Goal: Task Accomplishment & Management: Complete application form

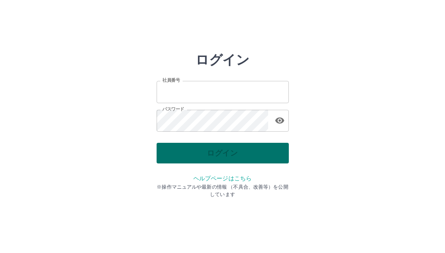
type input "*******"
click at [198, 149] on div "ログイン" at bounding box center [223, 153] width 132 height 21
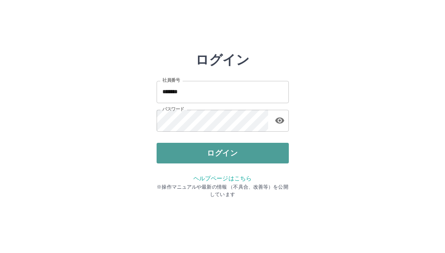
click at [196, 148] on button "ログイン" at bounding box center [223, 153] width 132 height 21
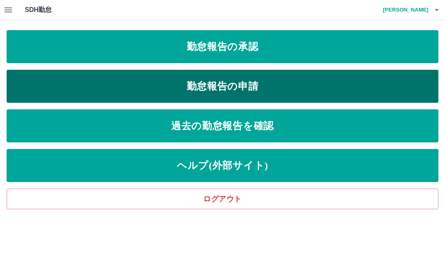
click at [233, 82] on link "勤怠報告の申請" at bounding box center [223, 86] width 432 height 33
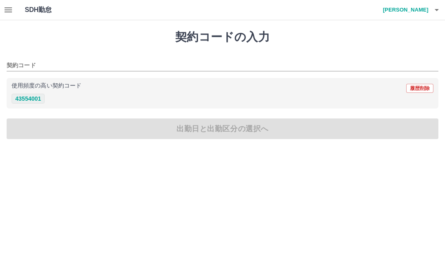
click at [26, 97] on button "43554001" at bounding box center [28, 99] width 33 height 10
type input "********"
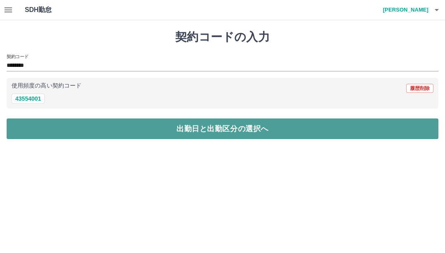
click at [213, 127] on button "出勤日と出勤区分の選択へ" at bounding box center [223, 129] width 432 height 21
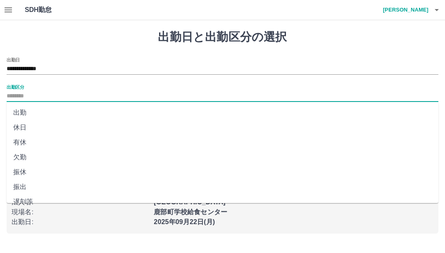
click at [33, 95] on input "出勤区分" at bounding box center [223, 96] width 432 height 10
click at [21, 114] on li "出勤" at bounding box center [223, 112] width 432 height 15
type input "**"
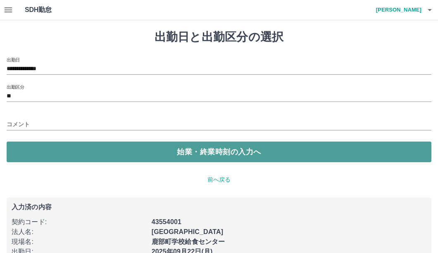
click at [224, 151] on button "始業・終業時刻の入力へ" at bounding box center [219, 152] width 425 height 21
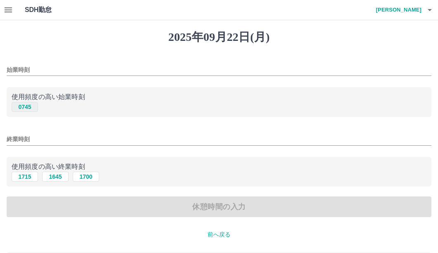
click at [29, 105] on button "0745" at bounding box center [25, 107] width 26 height 10
type input "****"
click at [56, 176] on button "1645" at bounding box center [55, 177] width 26 height 10
type input "****"
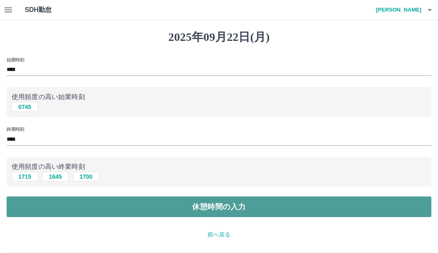
click at [195, 206] on button "休憩時間の入力" at bounding box center [219, 207] width 425 height 21
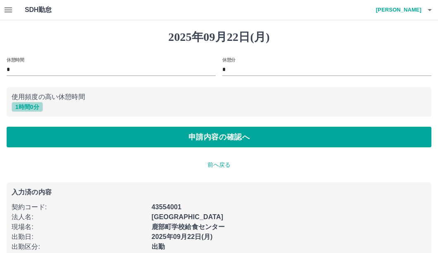
click at [29, 108] on button "1 時間 0 分" at bounding box center [27, 107] width 31 height 10
type input "*"
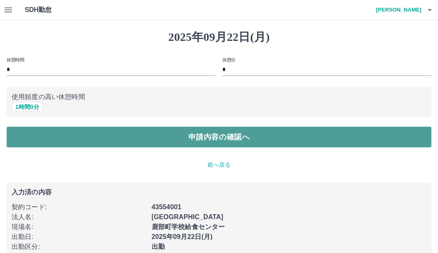
click at [237, 139] on button "申請内容の確認へ" at bounding box center [219, 137] width 425 height 21
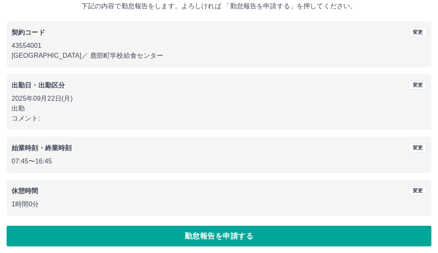
scroll to position [56, 0]
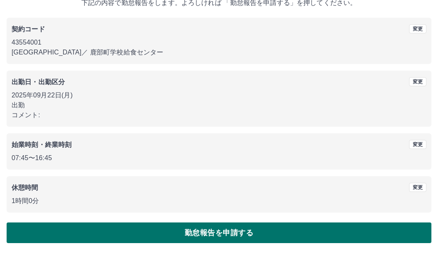
click at [213, 229] on button "勤怠報告を申請する" at bounding box center [219, 233] width 425 height 21
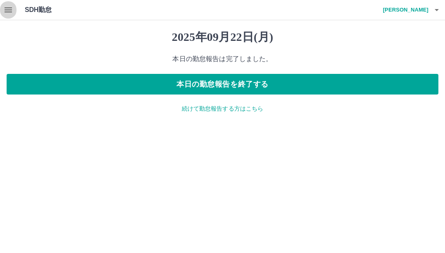
click at [9, 9] on icon "button" at bounding box center [8, 10] width 10 height 10
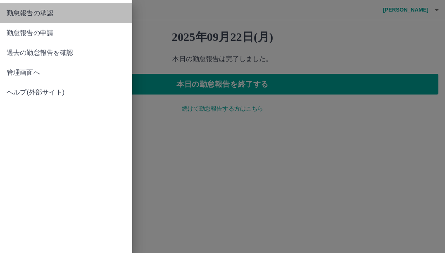
click at [37, 15] on span "勤怠報告の承認" at bounding box center [66, 13] width 119 height 10
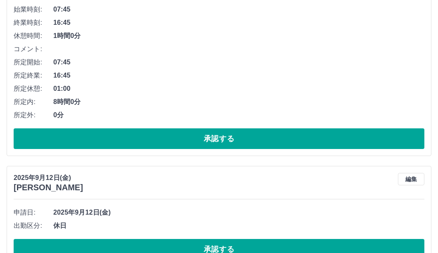
scroll to position [186, 0]
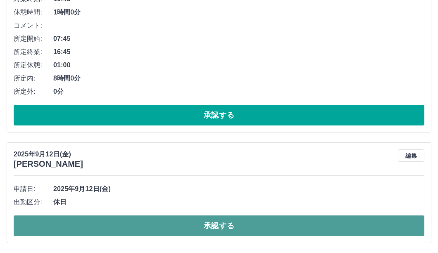
click at [228, 223] on button "承認する" at bounding box center [219, 226] width 411 height 21
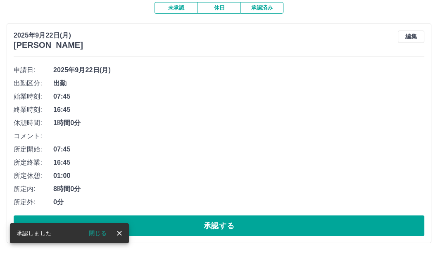
scroll to position [75, 0]
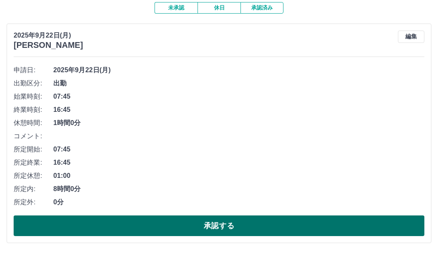
click at [237, 225] on button "承認する" at bounding box center [219, 226] width 411 height 21
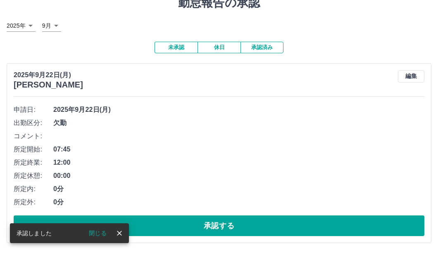
scroll to position [35, 0]
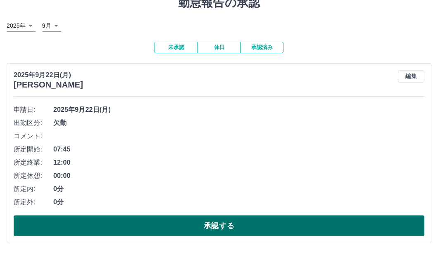
click at [160, 223] on button "承認する" at bounding box center [219, 226] width 411 height 21
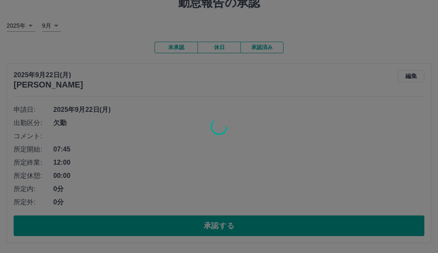
scroll to position [0, 0]
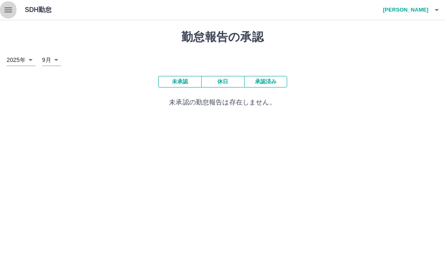
click at [6, 5] on icon "button" at bounding box center [8, 10] width 10 height 10
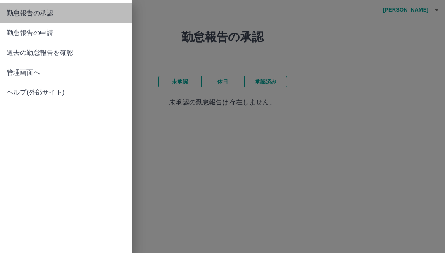
click at [19, 11] on span "勤怠報告の承認" at bounding box center [66, 13] width 119 height 10
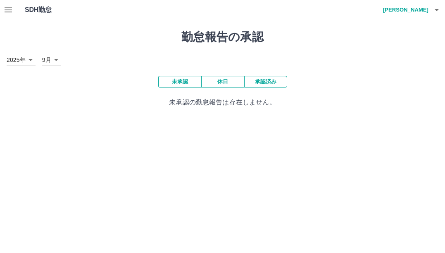
click at [179, 80] on button "未承認" at bounding box center [179, 82] width 43 height 12
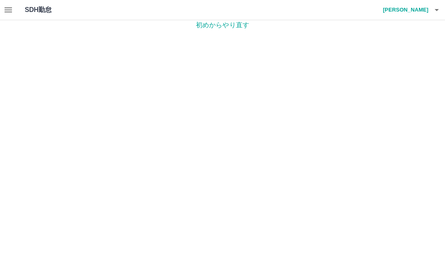
click at [6, 8] on icon "button" at bounding box center [8, 9] width 7 height 5
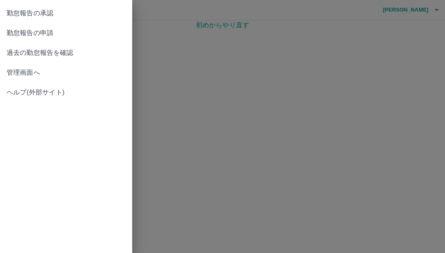
click at [29, 10] on span "勤怠報告の承認" at bounding box center [66, 13] width 119 height 10
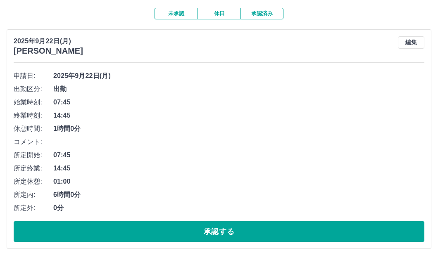
scroll to position [83, 0]
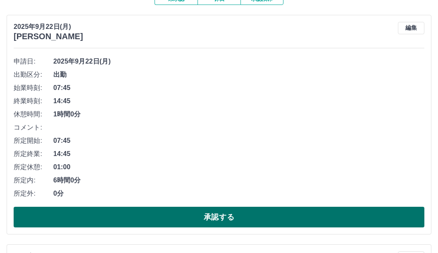
click at [148, 217] on button "承認する" at bounding box center [219, 217] width 411 height 21
click at [201, 217] on button "承認する" at bounding box center [219, 217] width 411 height 21
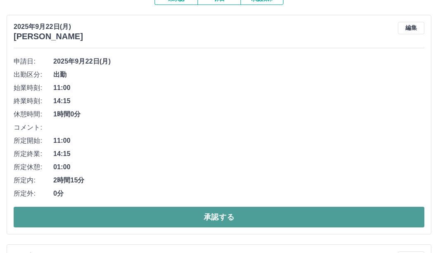
click at [216, 215] on button "承認する" at bounding box center [219, 217] width 411 height 21
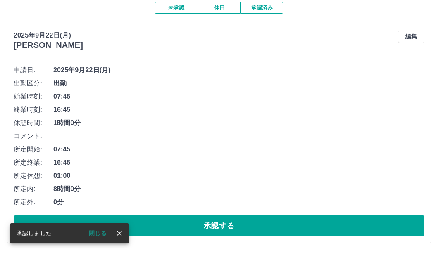
scroll to position [75, 0]
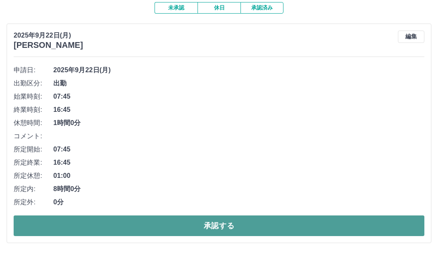
click at [221, 224] on button "承認する" at bounding box center [219, 226] width 411 height 21
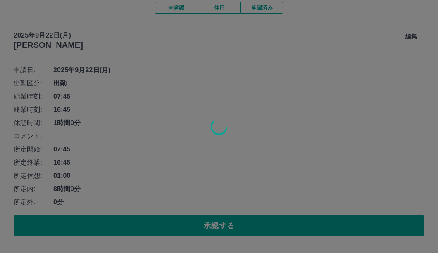
scroll to position [0, 0]
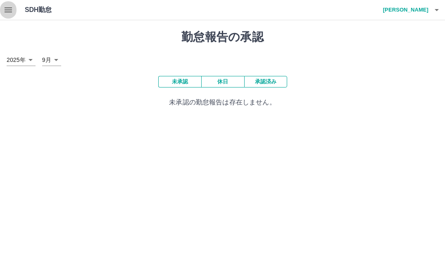
click at [6, 10] on icon "button" at bounding box center [8, 10] width 10 height 10
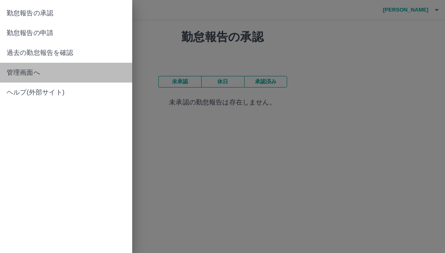
click at [22, 72] on span "管理画面へ" at bounding box center [66, 73] width 119 height 10
